Goal: Information Seeking & Learning: Learn about a topic

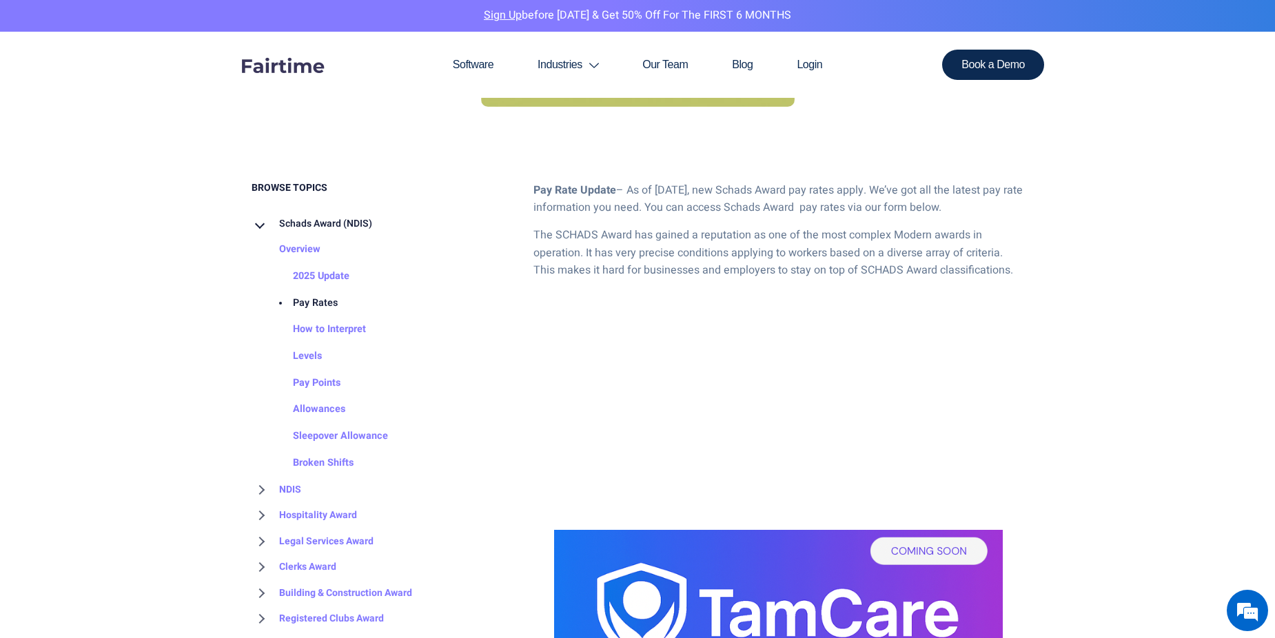
scroll to position [620, 0]
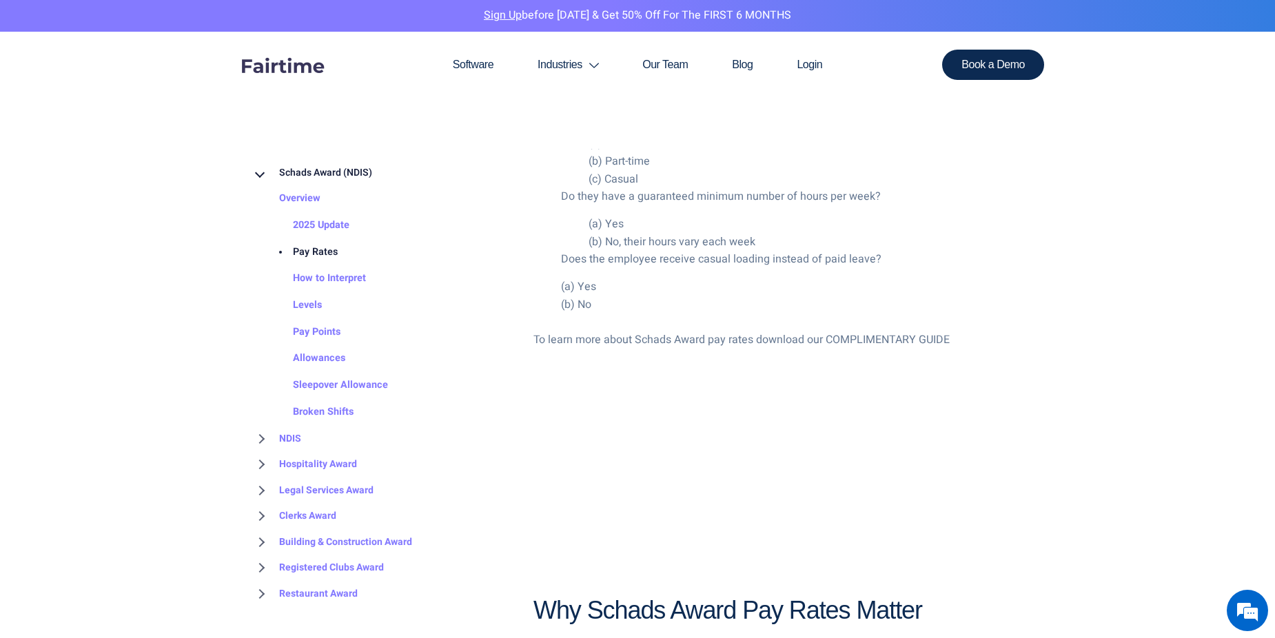
scroll to position [2808, 0]
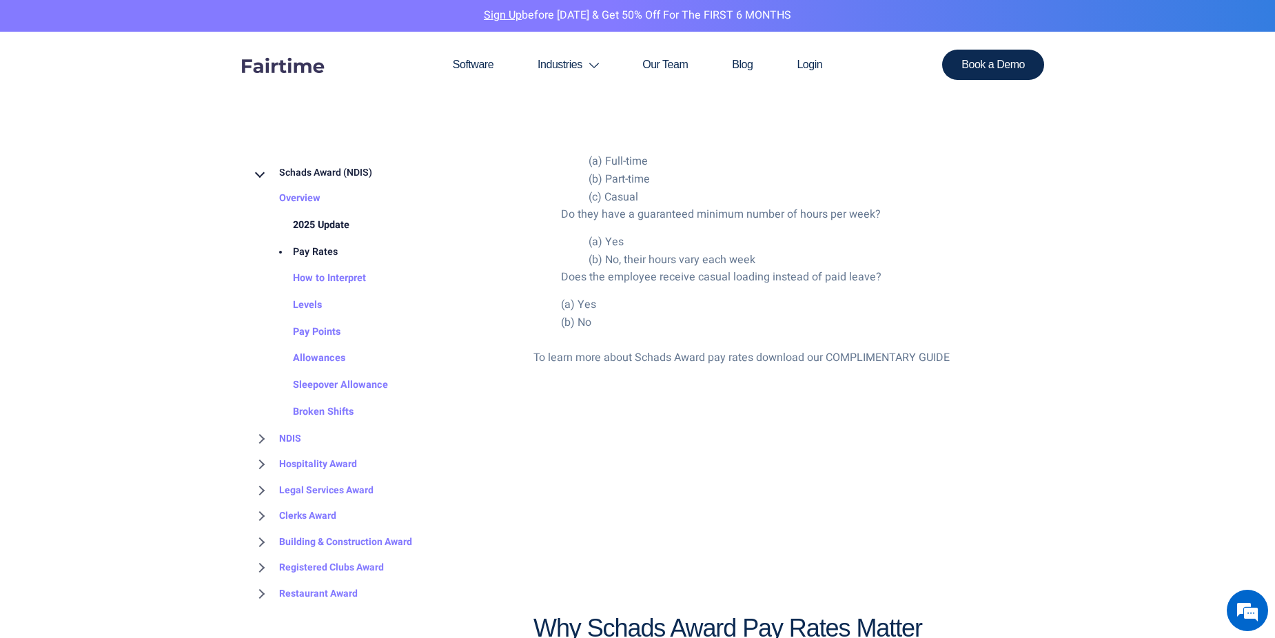
click at [315, 221] on link "2025 Update" at bounding box center [307, 225] width 84 height 27
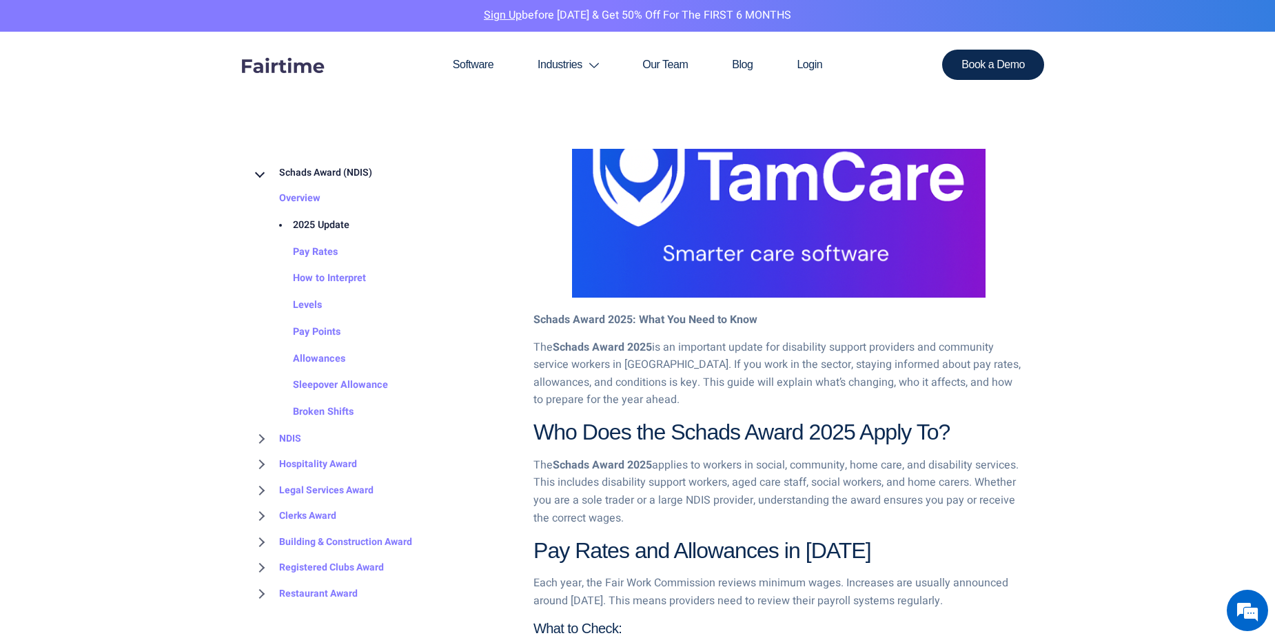
scroll to position [689, 0]
